Goal: Navigation & Orientation: Find specific page/section

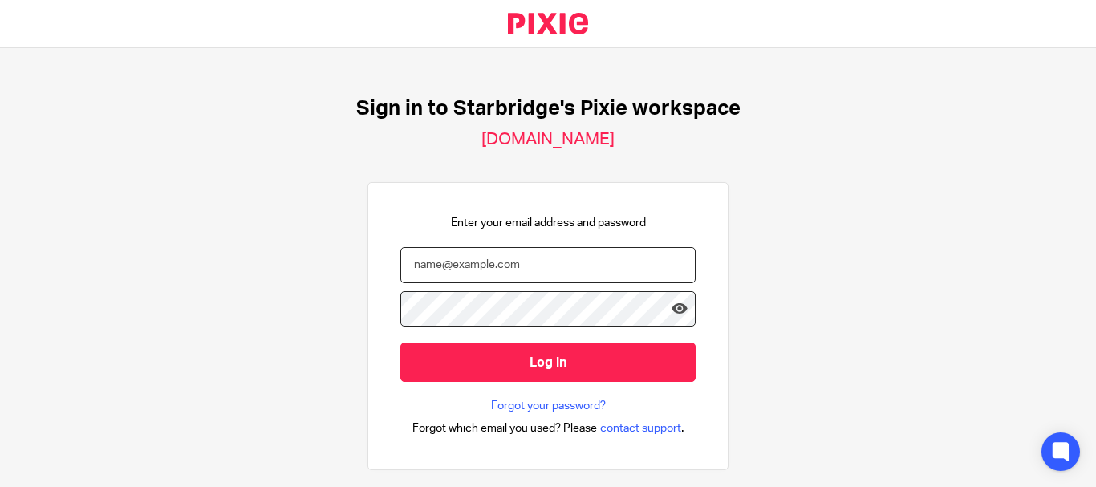
click at [569, 270] on input "email" at bounding box center [547, 265] width 295 height 36
click at [542, 274] on input "email" at bounding box center [547, 265] width 295 height 36
click at [508, 269] on input "email" at bounding box center [547, 265] width 295 height 36
paste input "[PERSON_NAME][EMAIL_ADDRESS][PERSON_NAME][DOMAIN_NAME]"
type input "[PERSON_NAME][EMAIL_ADDRESS][PERSON_NAME][DOMAIN_NAME]"
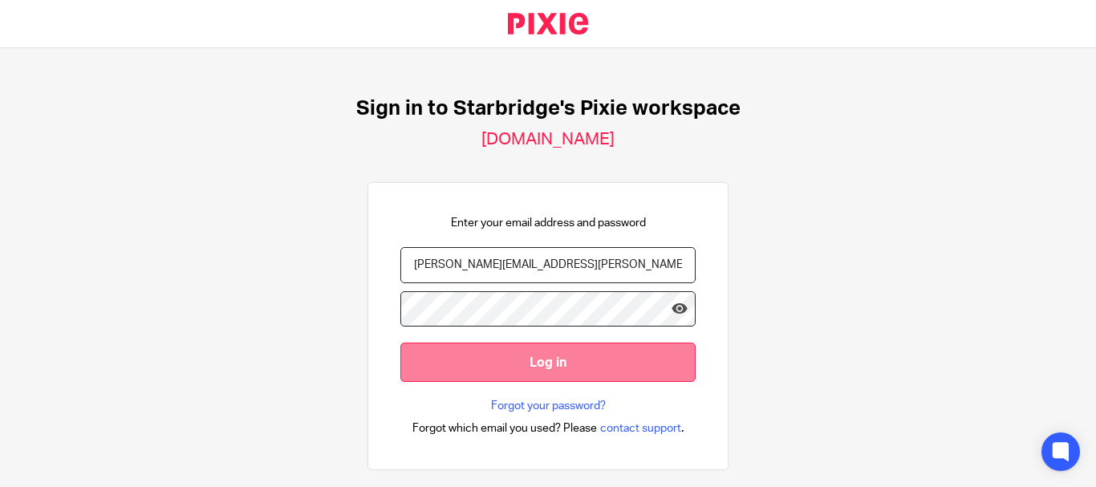
click at [575, 355] on input "Log in" at bounding box center [547, 362] width 295 height 39
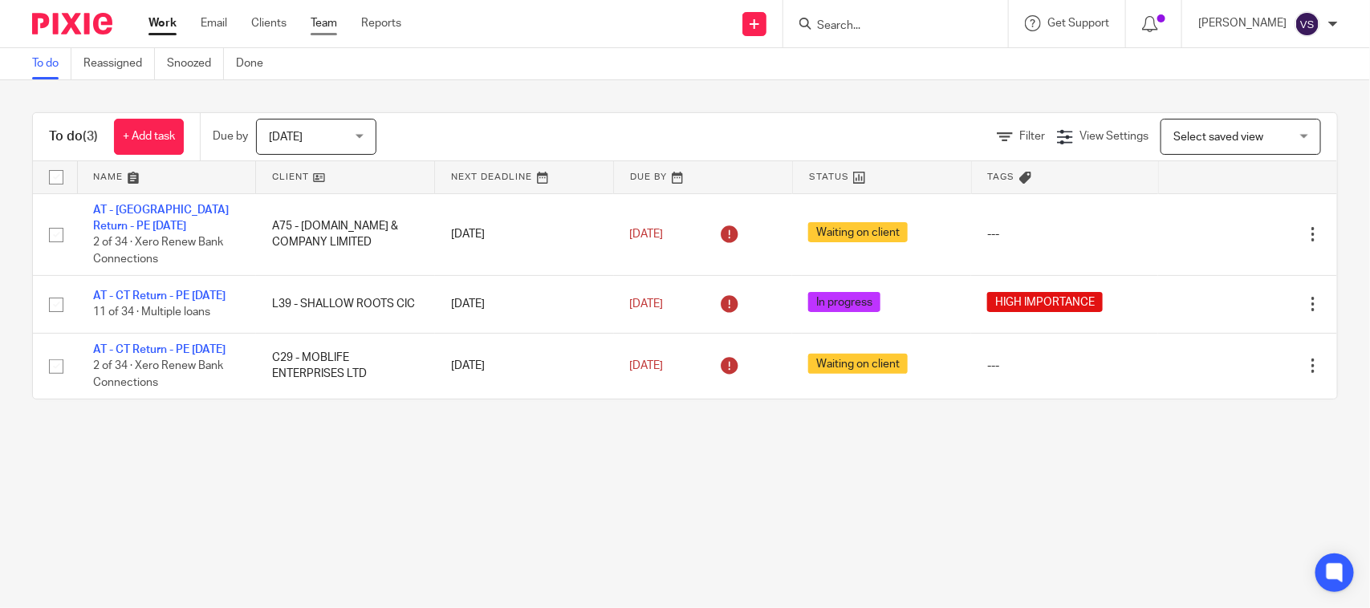
click at [329, 24] on link "Team" at bounding box center [324, 23] width 26 height 16
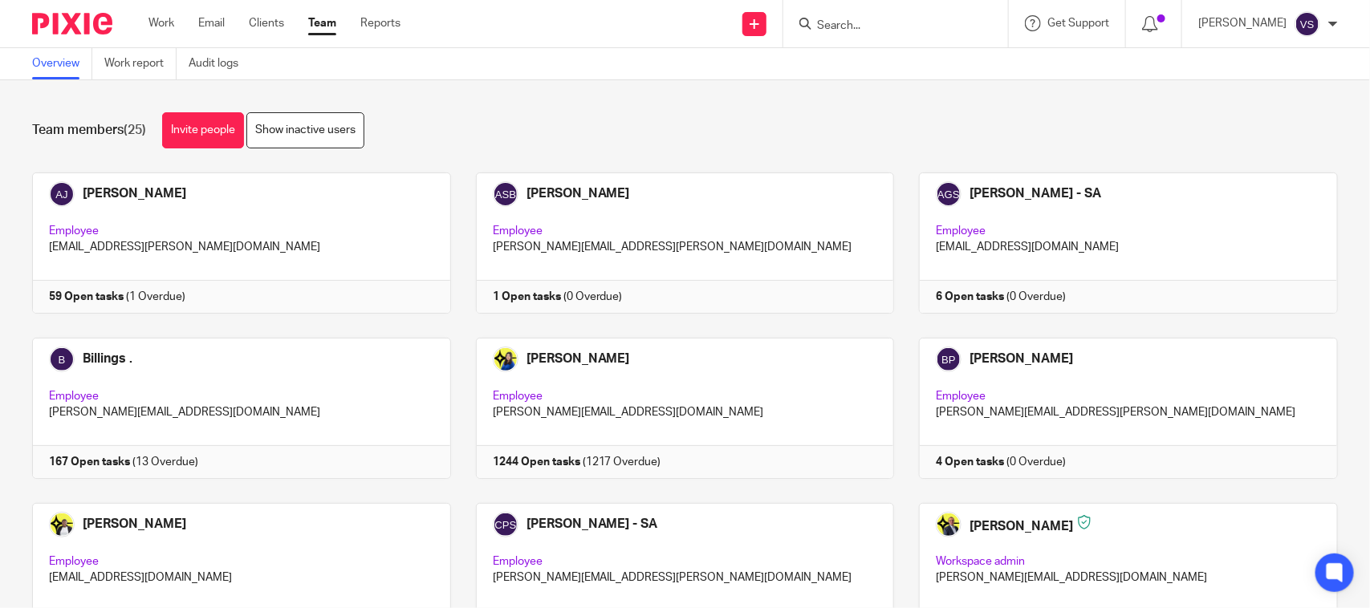
drag, startPoint x: 1196, startPoint y: 0, endPoint x: 452, endPoint y: 99, distance: 751.2
click at [452, 99] on div "Team members (25) Invite people Show inactive users Invite team members Add inv…" at bounding box center [685, 344] width 1370 height 528
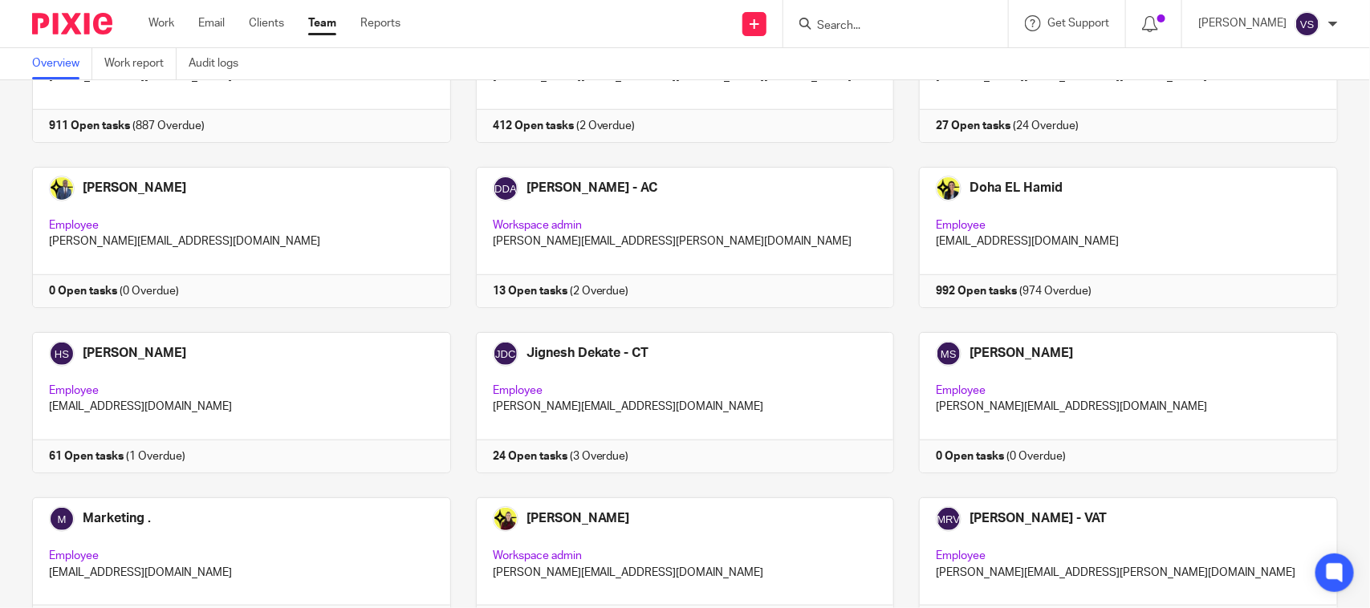
scroll to position [1089, 0]
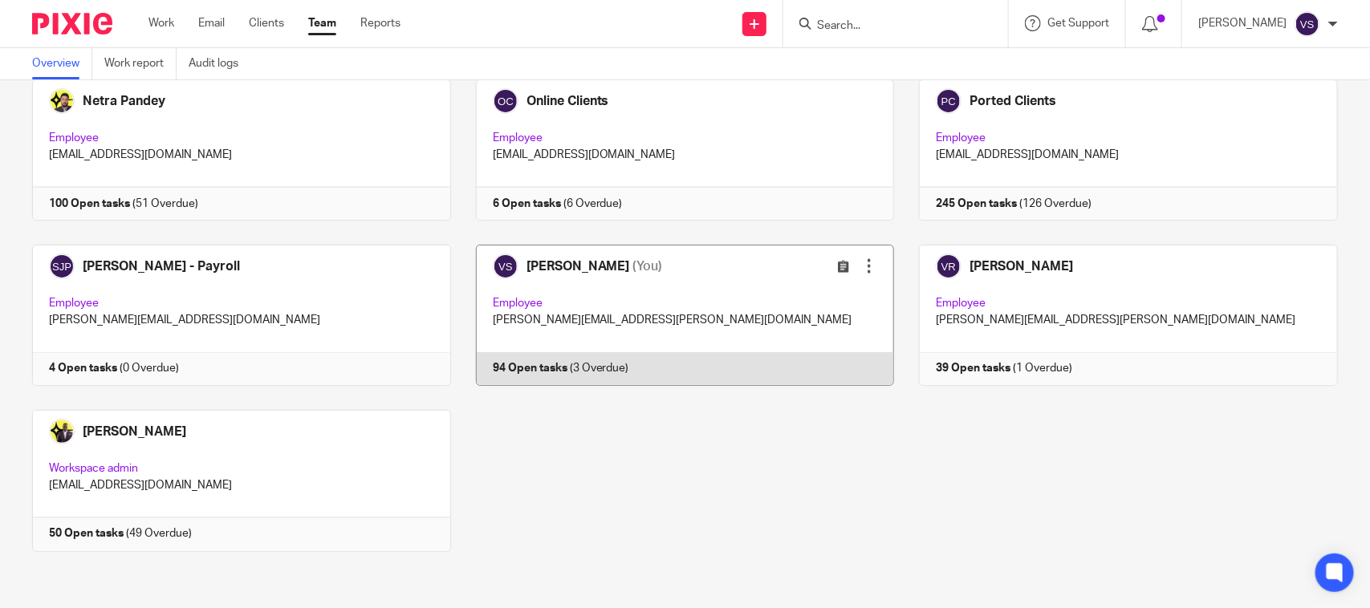
click at [572, 279] on link at bounding box center [673, 315] width 444 height 141
